Goal: Task Accomplishment & Management: Manage account settings

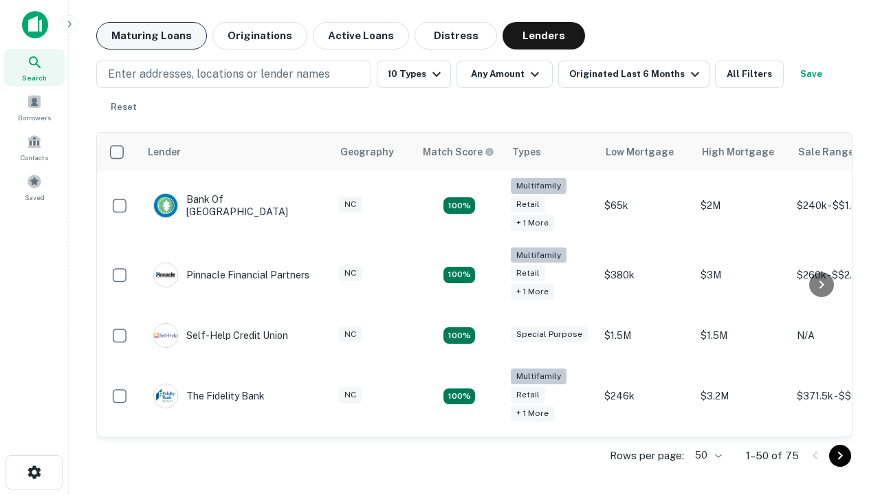
click at [151, 36] on button "Maturing Loans" at bounding box center [151, 35] width 111 height 27
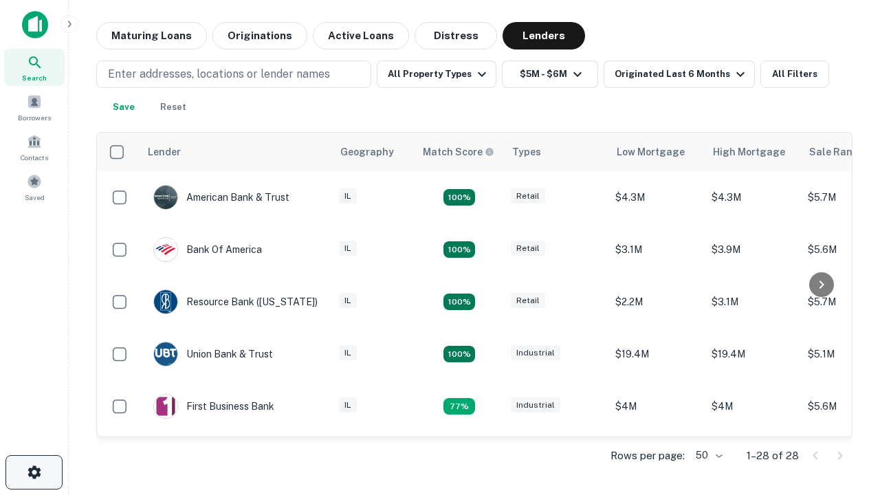
click at [34, 472] on icon "button" at bounding box center [34, 472] width 16 height 16
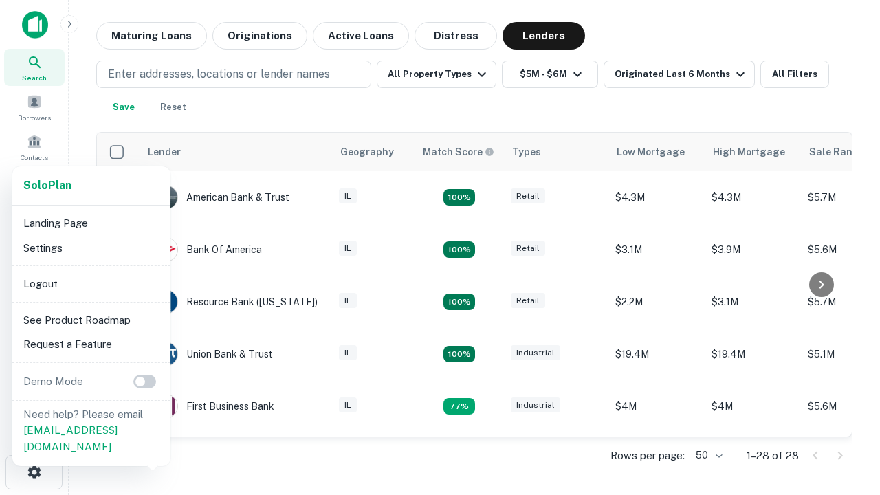
click at [91, 283] on li "Logout" at bounding box center [91, 283] width 147 height 25
